Goal: Task Accomplishment & Management: Complete application form

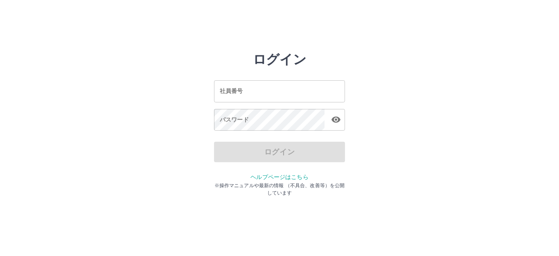
click at [292, 95] on input "社員番号" at bounding box center [279, 91] width 131 height 22
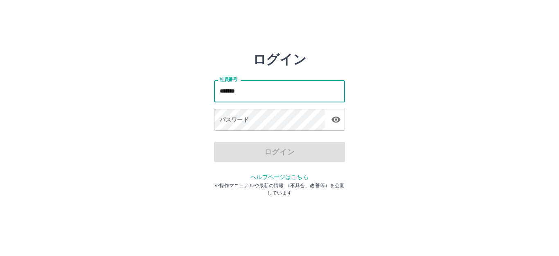
type input "*******"
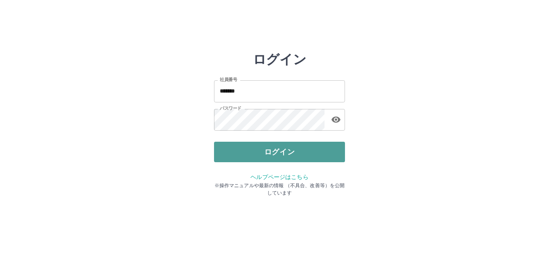
click at [292, 152] on button "ログイン" at bounding box center [279, 152] width 131 height 20
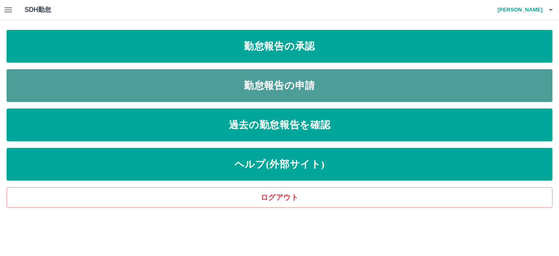
click at [285, 81] on link "勤怠報告の申請" at bounding box center [280, 85] width 546 height 33
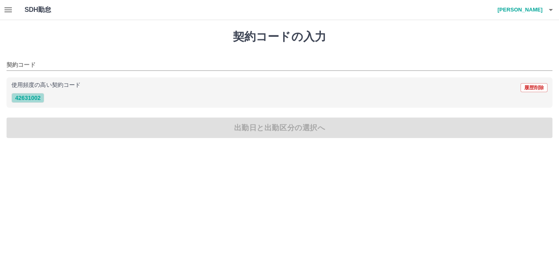
click at [13, 100] on button "42631002" at bounding box center [27, 98] width 33 height 10
type input "********"
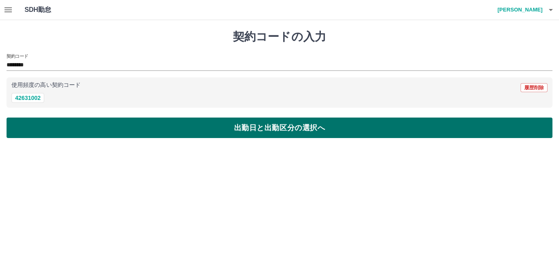
click at [265, 129] on button "出勤日と出勤区分の選択へ" at bounding box center [280, 127] width 546 height 20
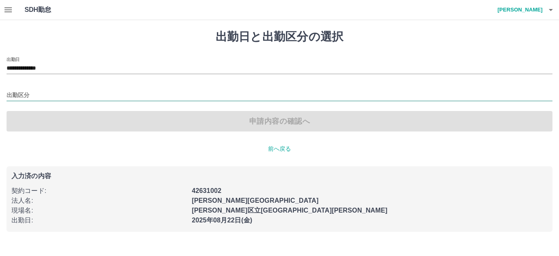
click at [39, 96] on input "出勤区分" at bounding box center [280, 95] width 546 height 10
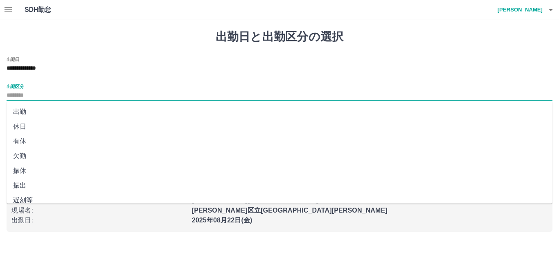
click at [33, 110] on li "出勤" at bounding box center [280, 111] width 546 height 15
type input "**"
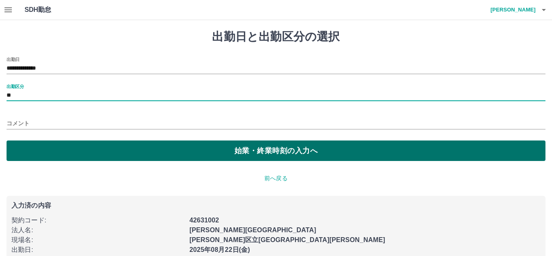
click at [180, 145] on button "始業・終業時刻の入力へ" at bounding box center [276, 150] width 539 height 20
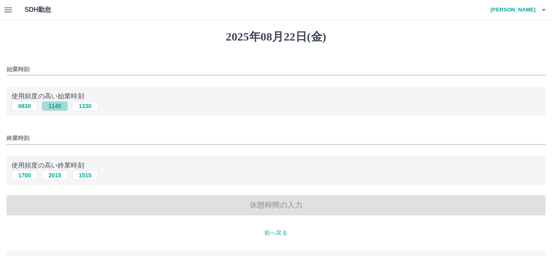
click at [58, 108] on button "1145" at bounding box center [55, 106] width 26 height 10
type input "****"
drag, startPoint x: 55, startPoint y: 176, endPoint x: 72, endPoint y: 180, distance: 17.6
click at [54, 176] on button "2015" at bounding box center [55, 175] width 26 height 10
type input "****"
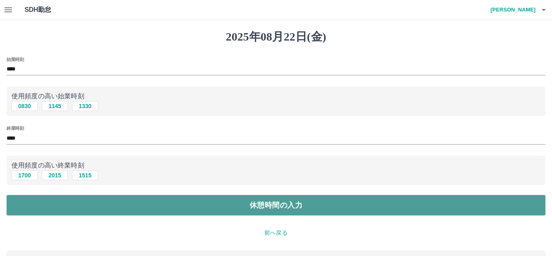
click at [291, 205] on button "休憩時間の入力" at bounding box center [276, 205] width 539 height 20
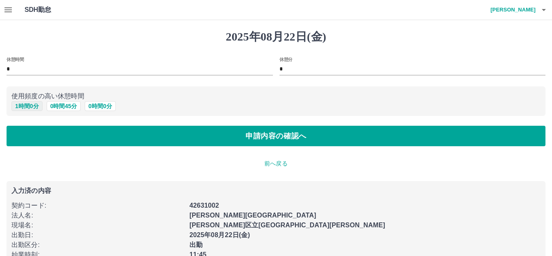
click at [29, 108] on button "1 時間 0 分" at bounding box center [26, 106] width 31 height 10
type input "*"
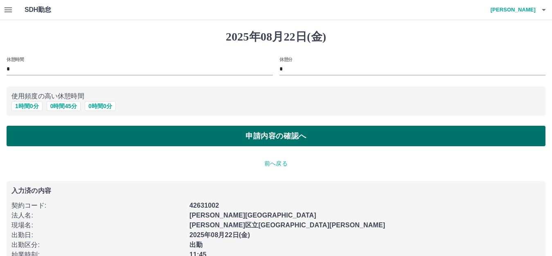
click at [277, 135] on button "申請内容の確認へ" at bounding box center [276, 136] width 539 height 20
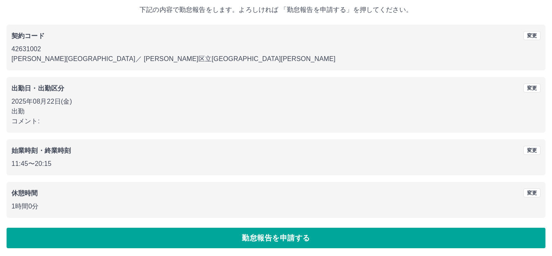
scroll to position [51, 0]
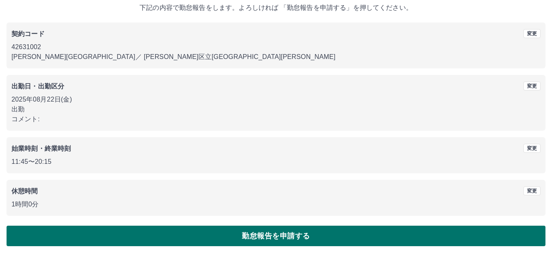
click at [281, 230] on button "勤怠報告を申請する" at bounding box center [276, 235] width 539 height 20
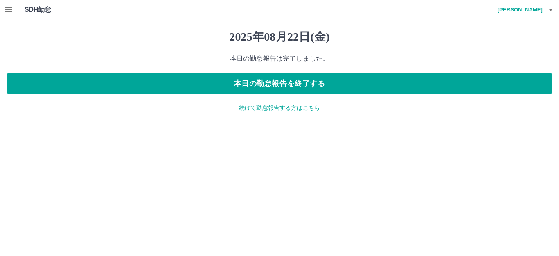
click at [280, 114] on div "2025年08月22日(金) 本日の勤怠報告は完了しました。 本日の勤怠報告を終了する 続けて勤怠報告する方はこちら" at bounding box center [279, 71] width 559 height 102
click at [279, 110] on p "続けて勤怠報告する方はこちら" at bounding box center [280, 107] width 546 height 9
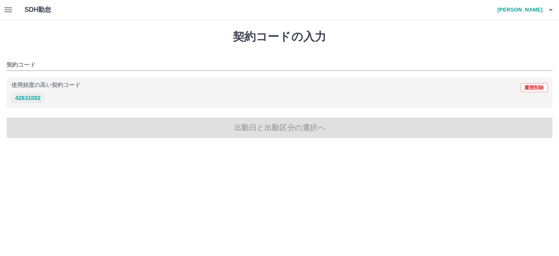
click at [31, 99] on button "42631002" at bounding box center [27, 98] width 33 height 10
type input "********"
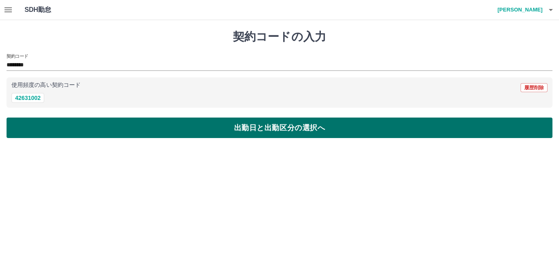
click at [247, 130] on button "出勤日と出勤区分の選択へ" at bounding box center [280, 127] width 546 height 20
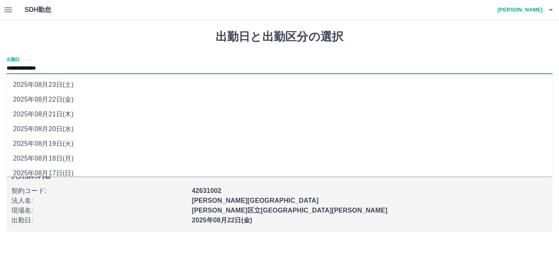
click at [47, 69] on input "**********" at bounding box center [280, 68] width 546 height 10
click at [48, 80] on li "2025年08月23日(土)" at bounding box center [280, 84] width 546 height 15
type input "**********"
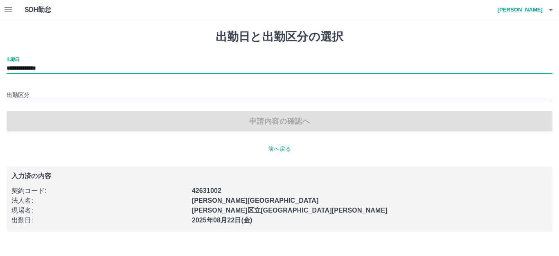
click at [27, 96] on input "出勤区分" at bounding box center [280, 95] width 546 height 10
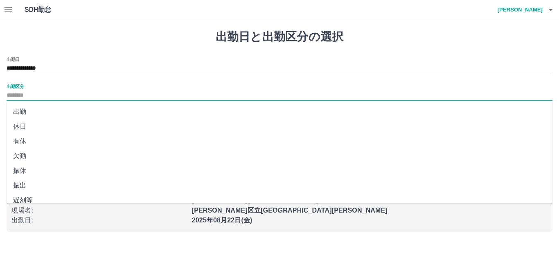
click at [48, 170] on li "振休" at bounding box center [280, 170] width 546 height 15
type input "**"
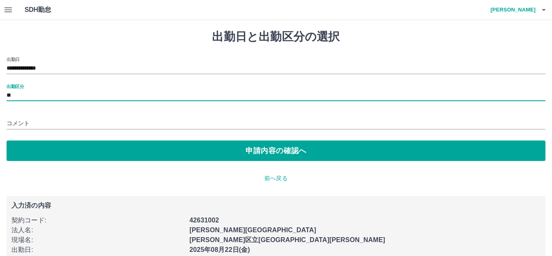
click at [36, 122] on input "コメント" at bounding box center [276, 123] width 539 height 12
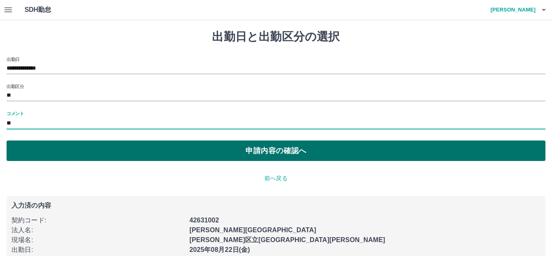
type input "*"
type input "******"
click at [295, 151] on button "申請内容の確認へ" at bounding box center [276, 150] width 539 height 20
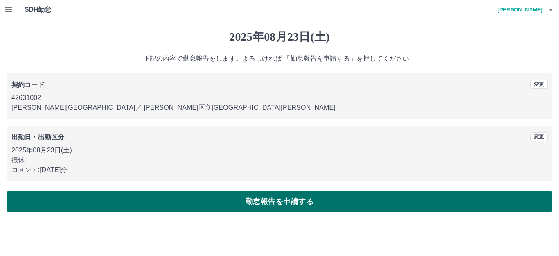
click at [259, 200] on button "勤怠報告を申請する" at bounding box center [280, 201] width 546 height 20
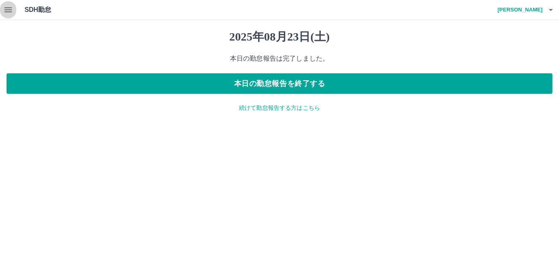
click at [10, 10] on icon "button" at bounding box center [7, 9] width 7 height 5
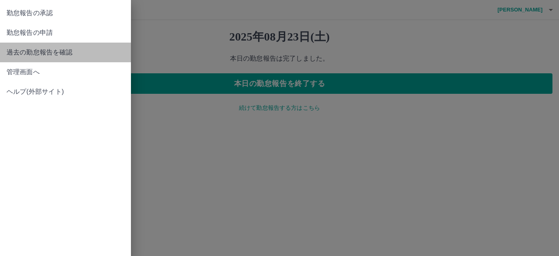
click at [15, 54] on span "過去の勤怠報告を確認" at bounding box center [66, 52] width 118 height 10
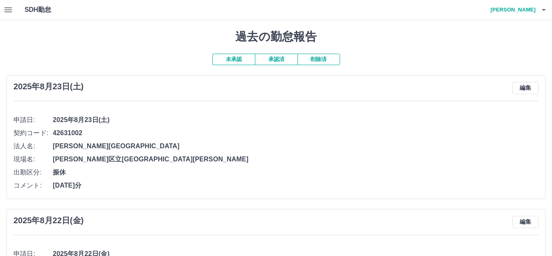
click at [274, 60] on button "承認済" at bounding box center [276, 59] width 43 height 11
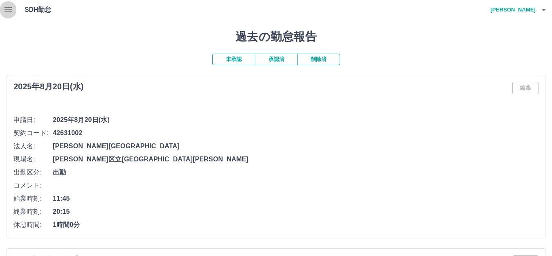
click at [7, 11] on icon "button" at bounding box center [8, 10] width 10 height 10
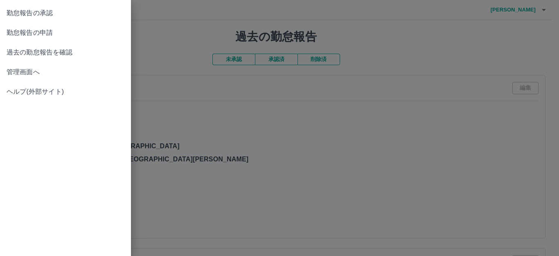
click at [46, 33] on span "勤怠報告の申請" at bounding box center [66, 33] width 118 height 10
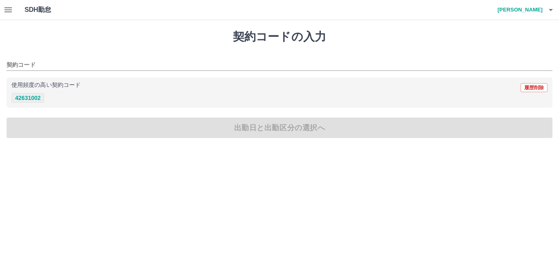
click at [36, 96] on button "42631002" at bounding box center [27, 98] width 33 height 10
type input "********"
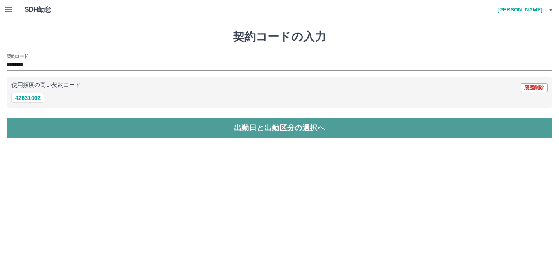
click at [245, 131] on button "出勤日と出勤区分の選択へ" at bounding box center [280, 127] width 546 height 20
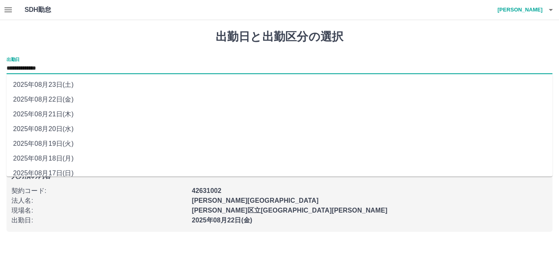
click at [33, 69] on input "**********" at bounding box center [280, 68] width 546 height 10
click at [38, 108] on li "2025年08月21日(木)" at bounding box center [280, 114] width 546 height 15
type input "**********"
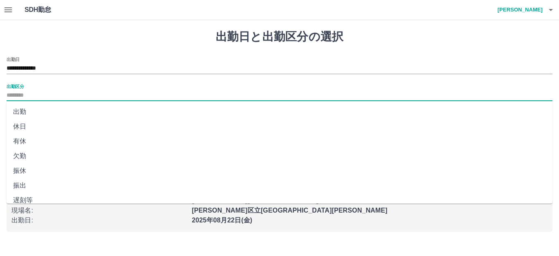
click at [9, 95] on input "出勤区分" at bounding box center [280, 95] width 546 height 10
click at [22, 126] on li "休日" at bounding box center [280, 126] width 546 height 15
type input "**"
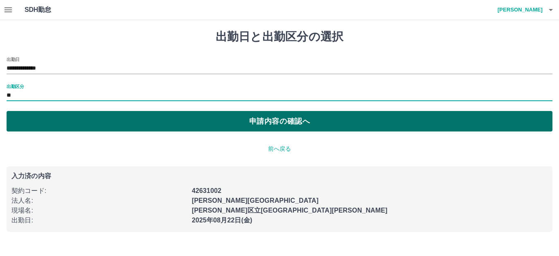
click at [277, 120] on button "申請内容の確認へ" at bounding box center [280, 121] width 546 height 20
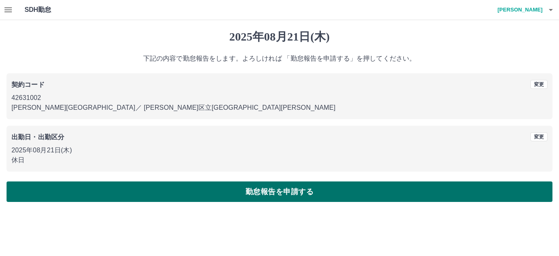
click at [300, 192] on button "勤怠報告を申請する" at bounding box center [280, 191] width 546 height 20
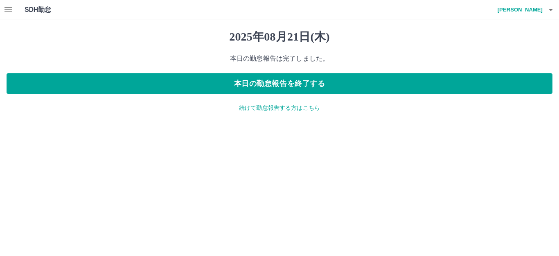
click at [7, 11] on icon "button" at bounding box center [8, 10] width 10 height 10
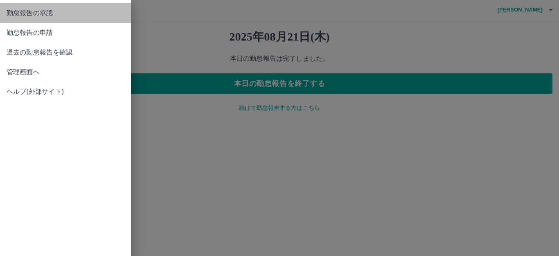
click at [36, 10] on span "勤怠報告の承認" at bounding box center [66, 13] width 118 height 10
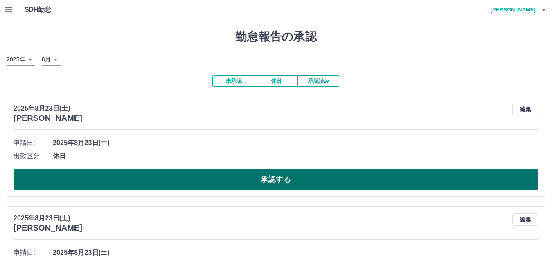
click at [274, 176] on button "承認する" at bounding box center [275, 179] width 525 height 20
click at [313, 178] on button "承認する" at bounding box center [275, 179] width 525 height 20
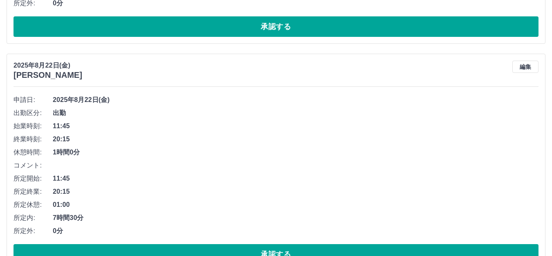
scroll to position [245, 0]
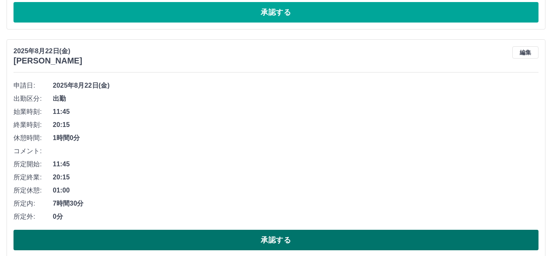
click at [276, 243] on button "承認する" at bounding box center [275, 239] width 525 height 20
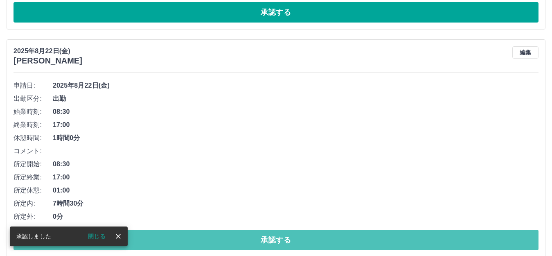
click at [277, 243] on button "承認する" at bounding box center [275, 239] width 525 height 20
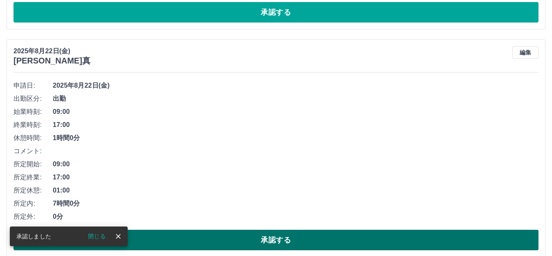
click at [245, 235] on button "承認する" at bounding box center [275, 239] width 525 height 20
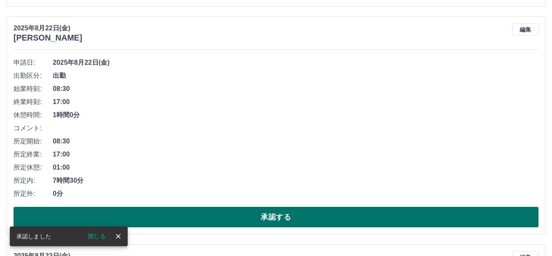
scroll to position [286, 0]
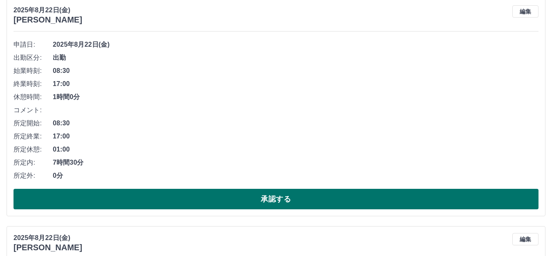
click at [267, 202] on button "承認する" at bounding box center [275, 199] width 525 height 20
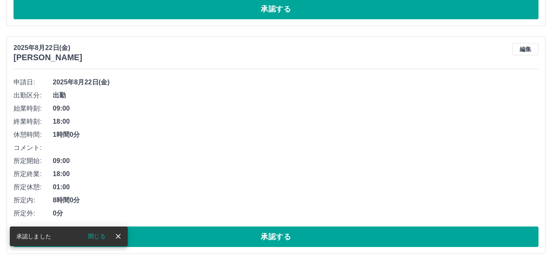
scroll to position [263, 0]
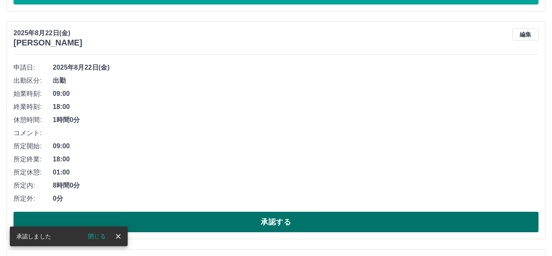
click at [258, 225] on button "承認する" at bounding box center [275, 221] width 525 height 20
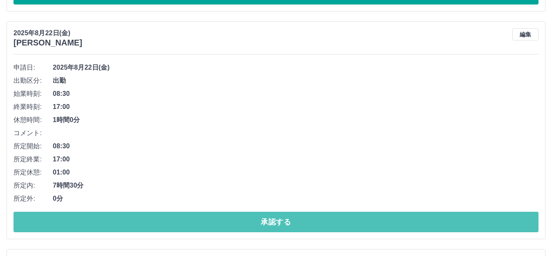
click at [258, 225] on button "承認する" at bounding box center [275, 221] width 525 height 20
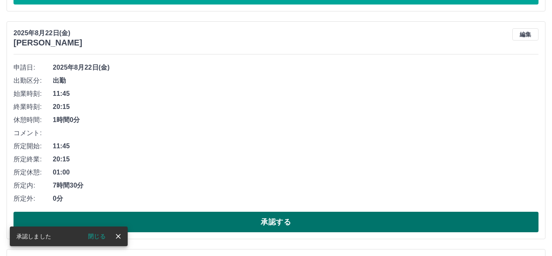
click at [257, 225] on button "承認する" at bounding box center [275, 221] width 525 height 20
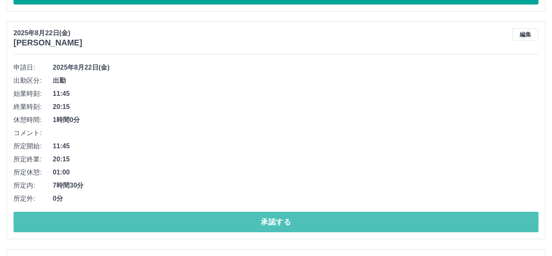
click at [257, 225] on button "承認する" at bounding box center [275, 221] width 525 height 20
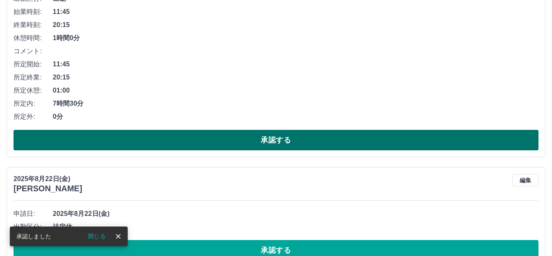
scroll to position [386, 0]
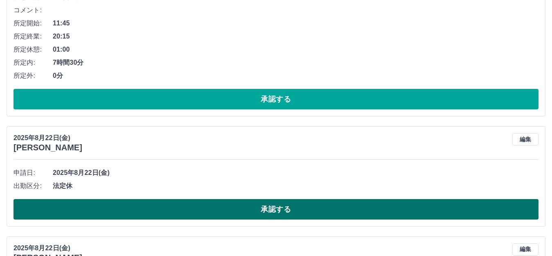
click at [283, 215] on button "承認する" at bounding box center [275, 209] width 525 height 20
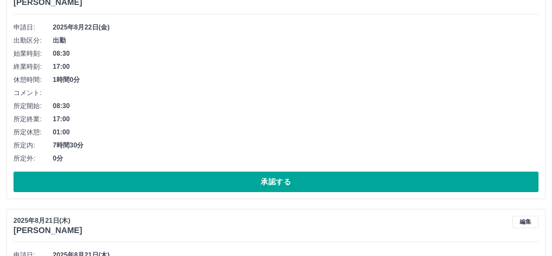
scroll to position [532, 0]
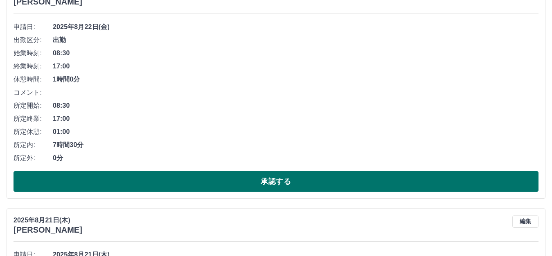
click at [273, 182] on button "承認する" at bounding box center [275, 181] width 525 height 20
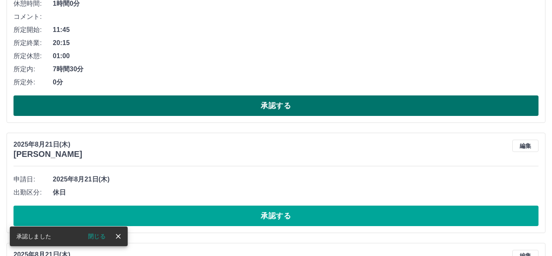
scroll to position [427, 0]
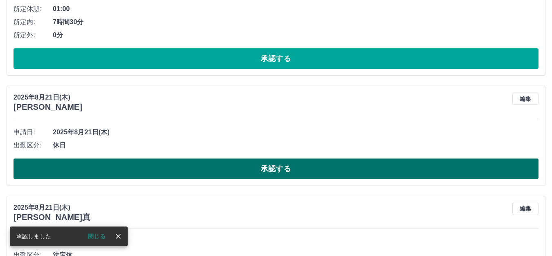
click at [275, 171] on button "承認する" at bounding box center [275, 168] width 525 height 20
click at [274, 170] on button "承認する" at bounding box center [275, 168] width 525 height 20
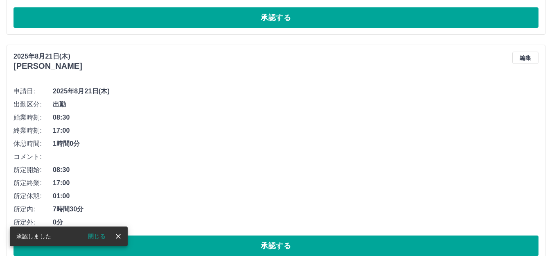
scroll to position [508, 0]
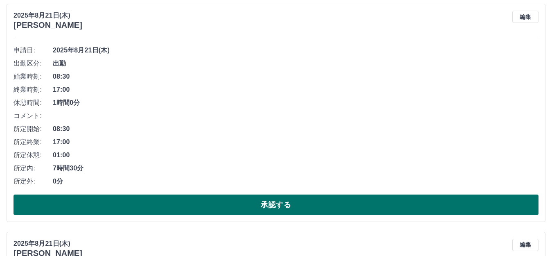
click at [276, 201] on button "承認する" at bounding box center [275, 204] width 525 height 20
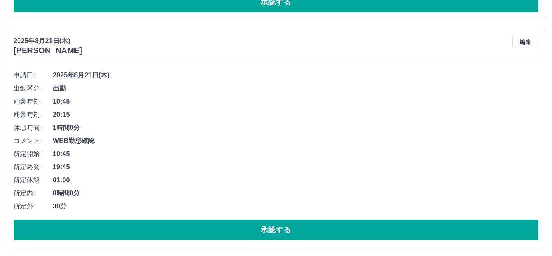
scroll to position [608, 0]
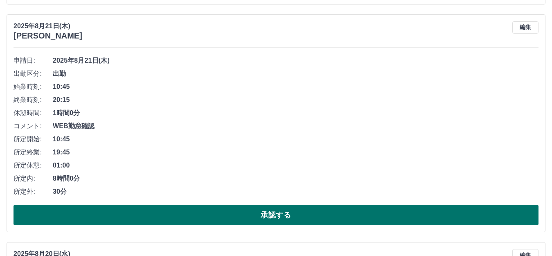
click at [270, 213] on button "承認する" at bounding box center [275, 215] width 525 height 20
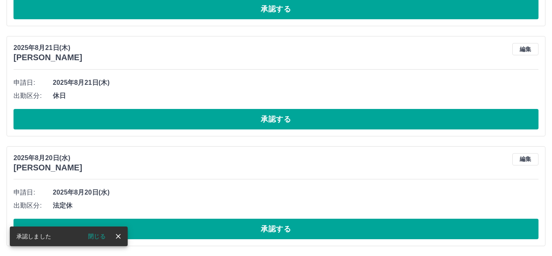
scroll to position [477, 0]
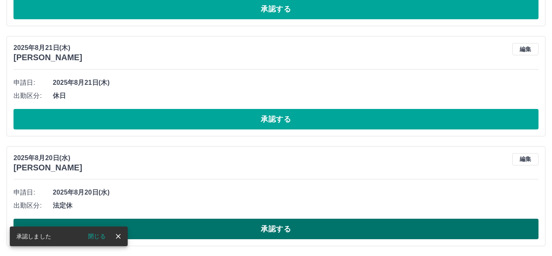
click at [260, 227] on button "承認する" at bounding box center [275, 228] width 525 height 20
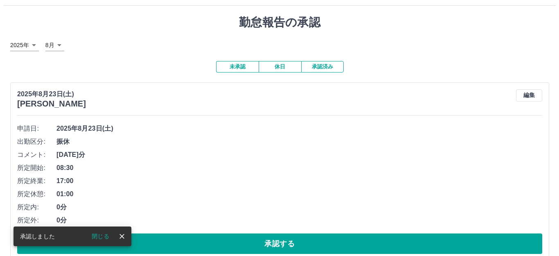
scroll to position [0, 0]
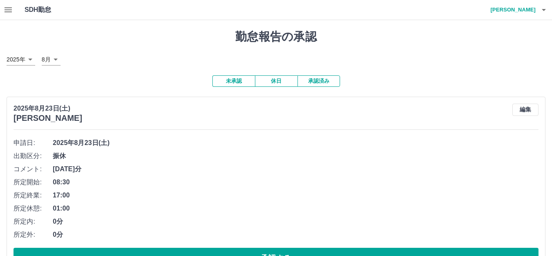
click at [545, 9] on icon "button" at bounding box center [544, 10] width 10 height 10
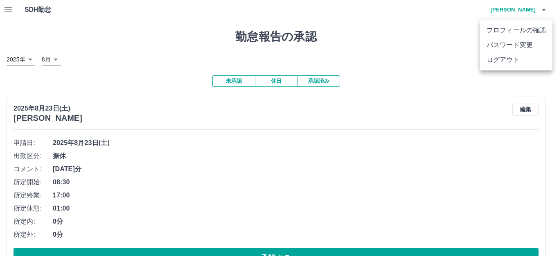
click at [494, 64] on li "ログアウト" at bounding box center [516, 59] width 72 height 15
